Goal: Navigation & Orientation: Find specific page/section

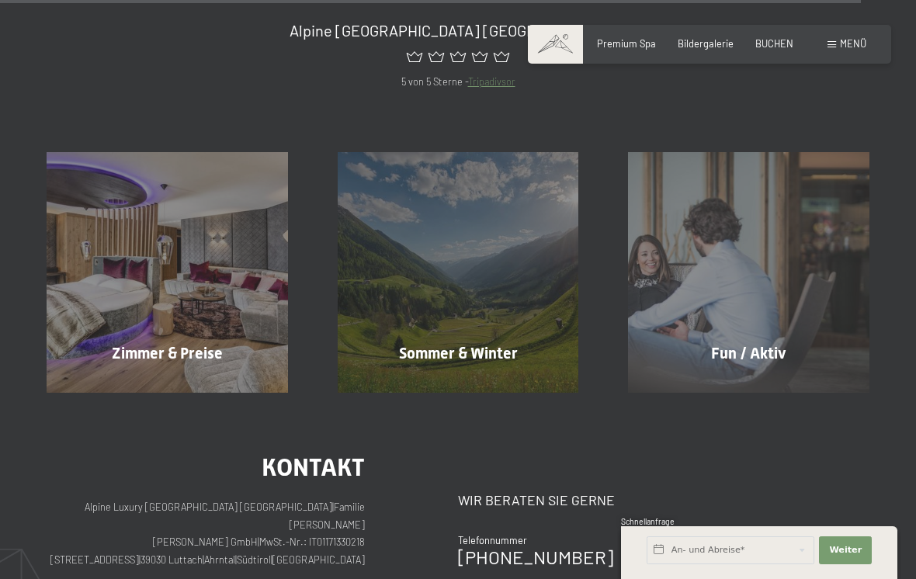
scroll to position [5244, 0]
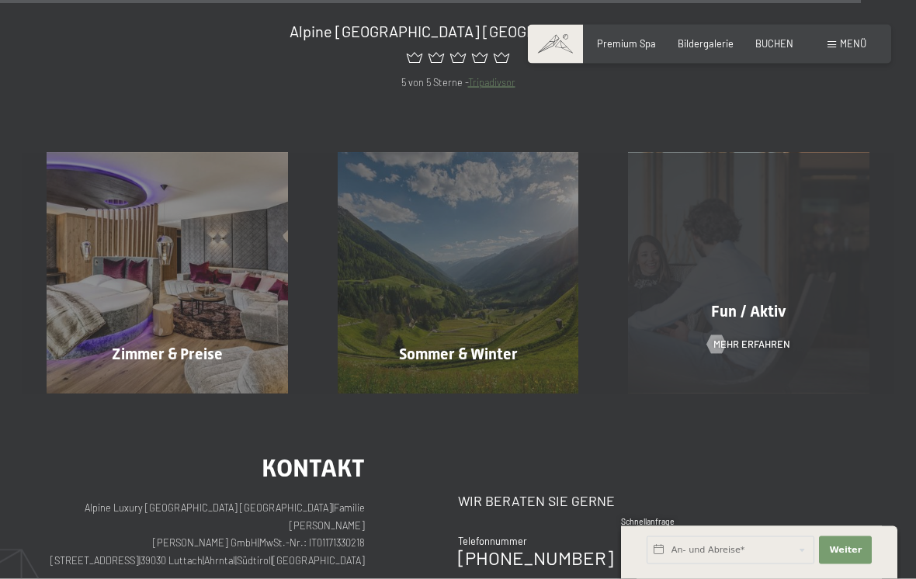
click at [784, 302] on span "Fun / Aktiv" at bounding box center [748, 311] width 75 height 19
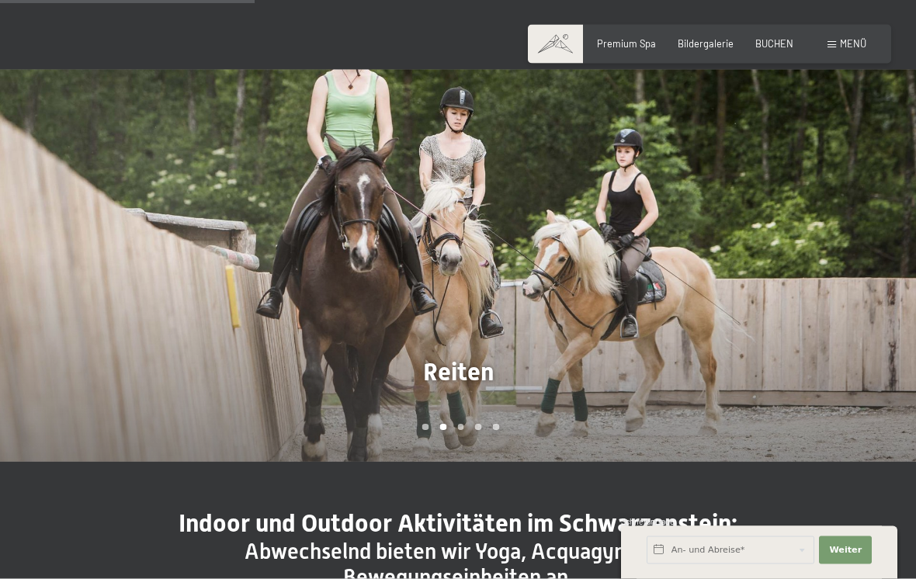
scroll to position [970, 0]
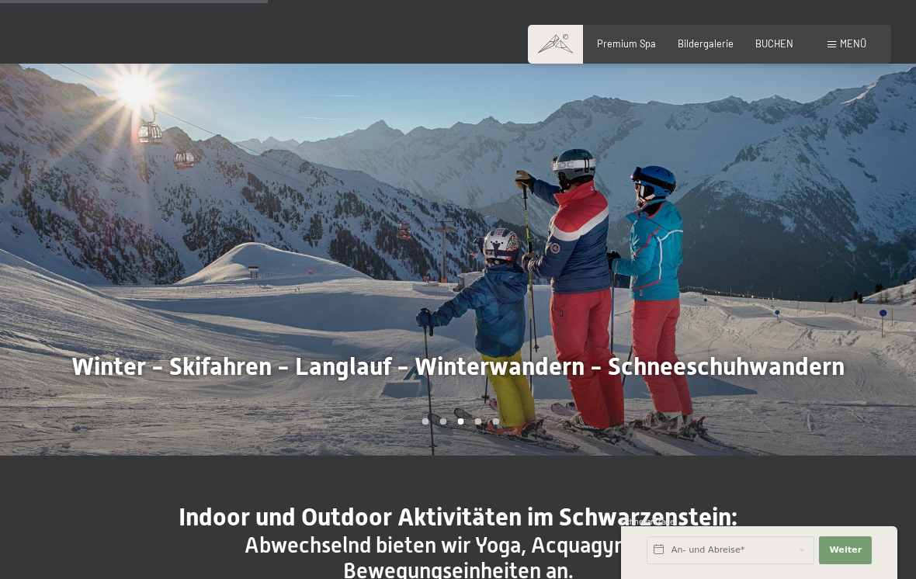
click at [555, 409] on div at bounding box center [687, 260] width 458 height 392
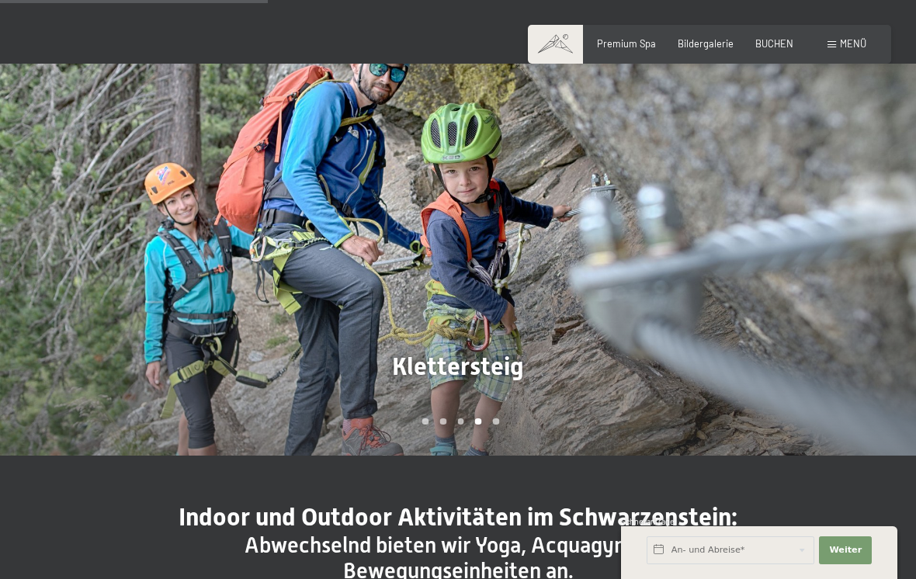
click at [628, 367] on div at bounding box center [687, 260] width 458 height 392
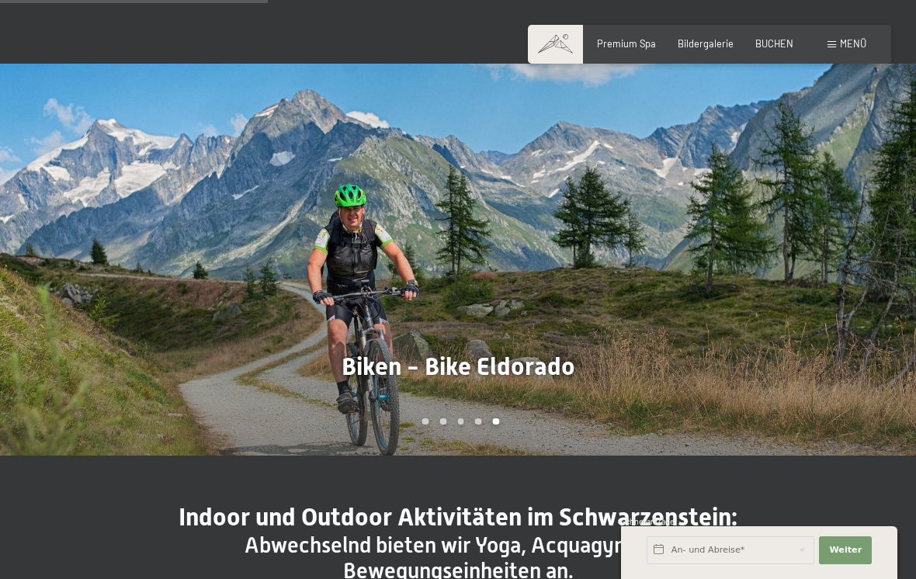
click at [711, 356] on div at bounding box center [687, 260] width 458 height 392
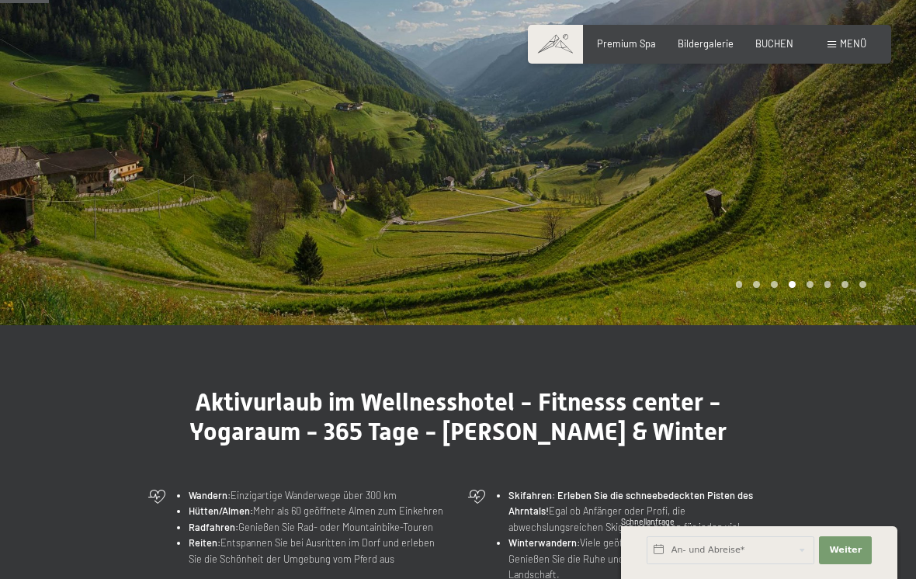
scroll to position [0, 0]
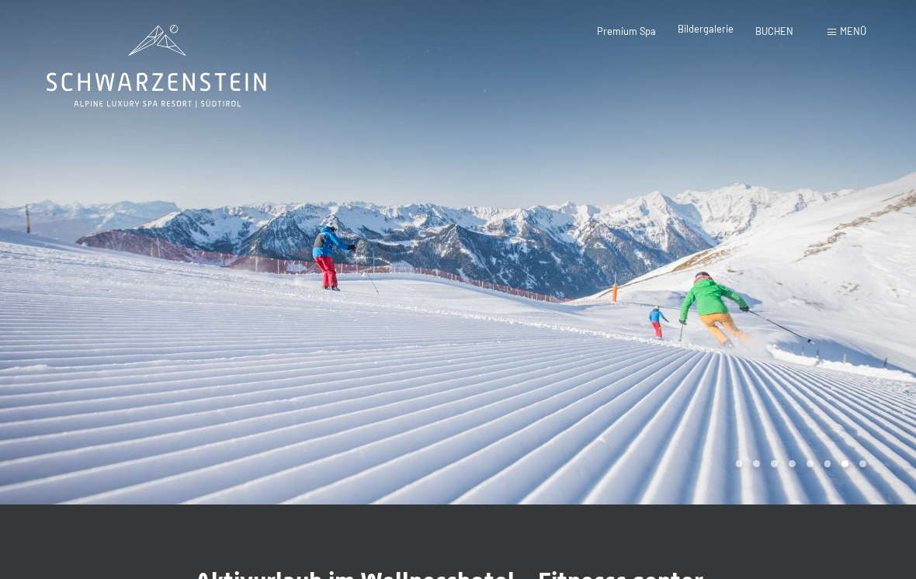
click at [690, 34] on span "Bildergalerie" at bounding box center [706, 29] width 56 height 12
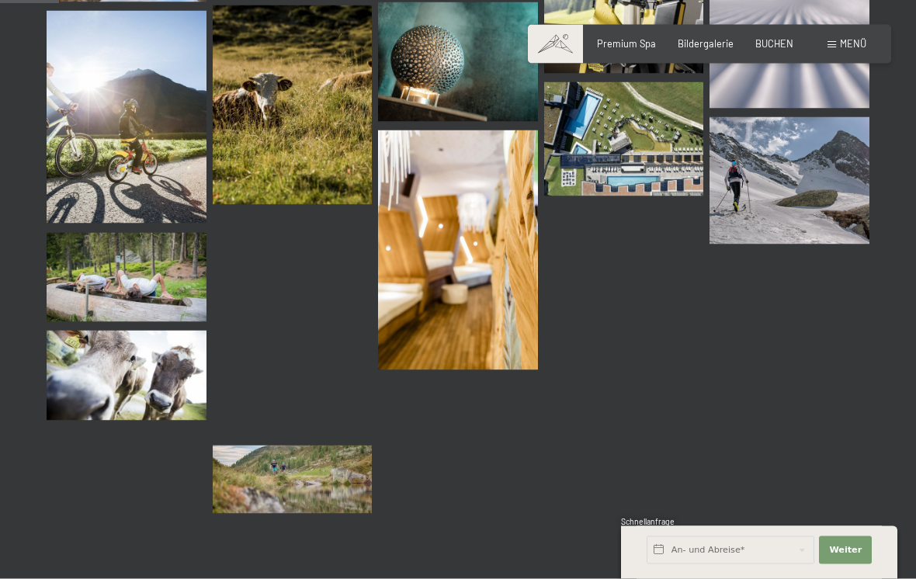
scroll to position [843, 0]
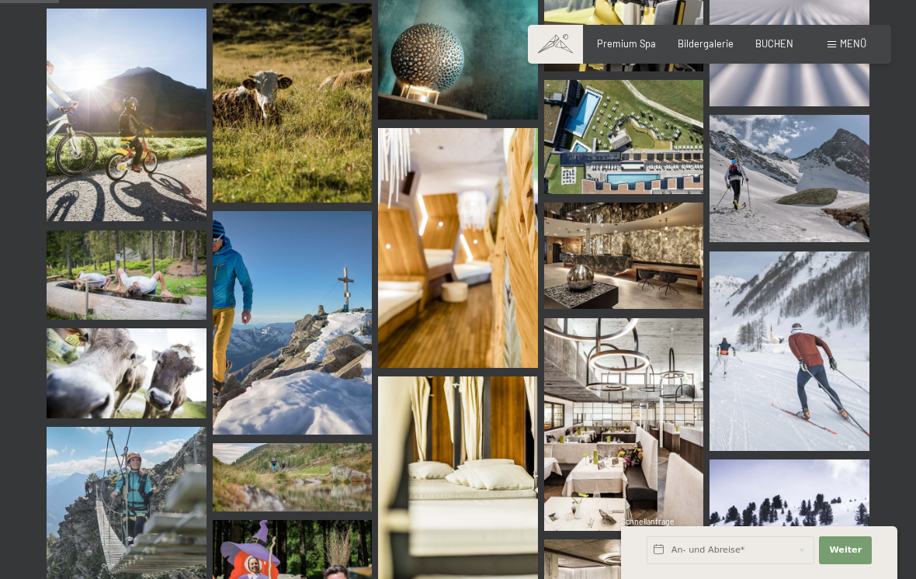
click at [628, 464] on img at bounding box center [624, 424] width 160 height 213
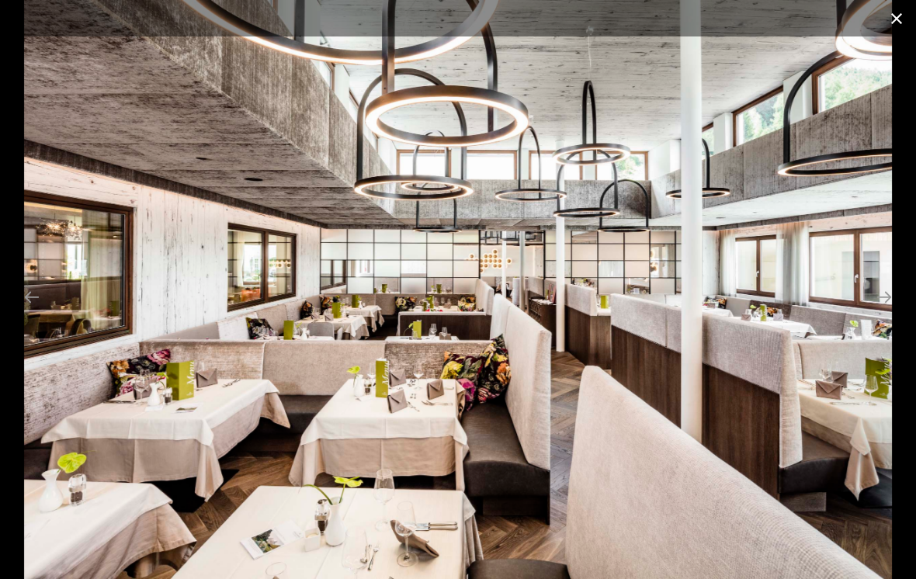
click at [896, 23] on button "Close gallery" at bounding box center [897, 18] width 39 height 37
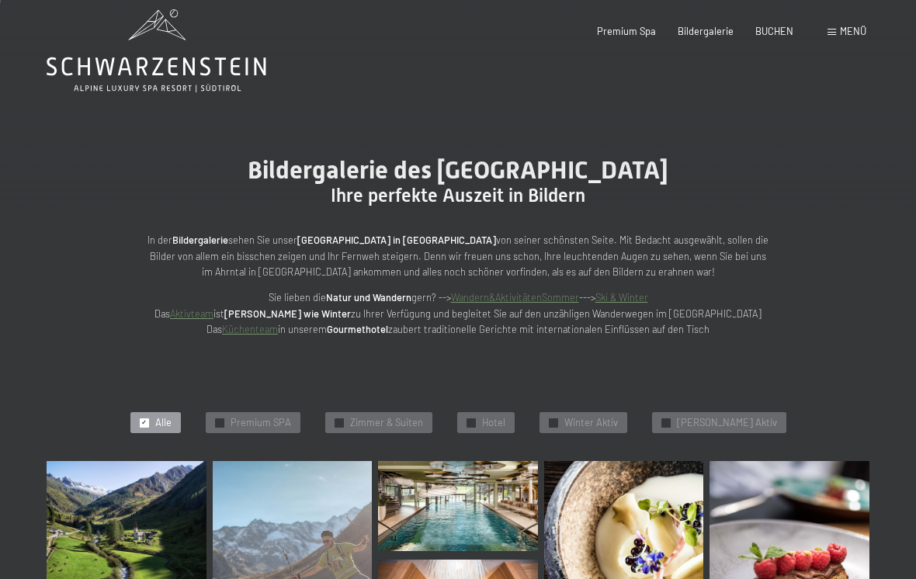
scroll to position [0, 0]
